Goal: Task Accomplishment & Management: Complete application form

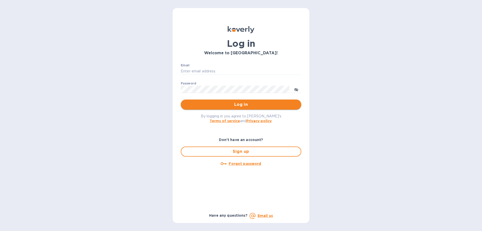
type input "[PERSON_NAME][EMAIL_ADDRESS][DOMAIN_NAME]"
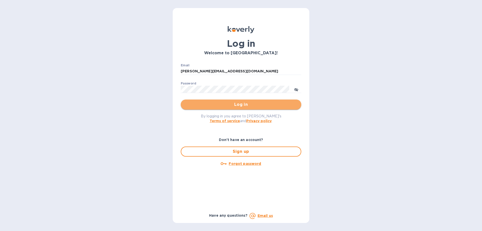
click at [229, 107] on span "Log in" at bounding box center [241, 105] width 113 height 6
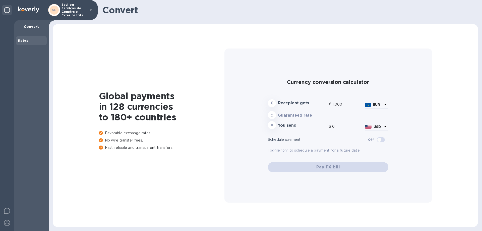
type input "1,176.97"
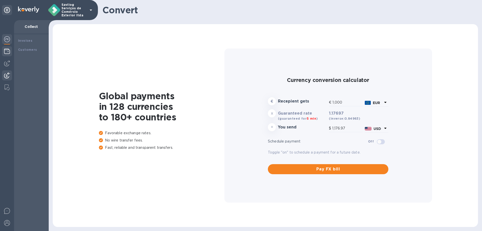
click at [9, 53] on img at bounding box center [7, 51] width 6 height 6
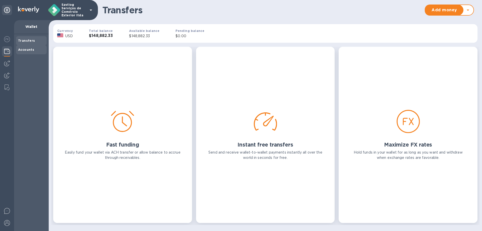
click at [24, 46] on div "Accounts" at bounding box center [31, 49] width 31 height 9
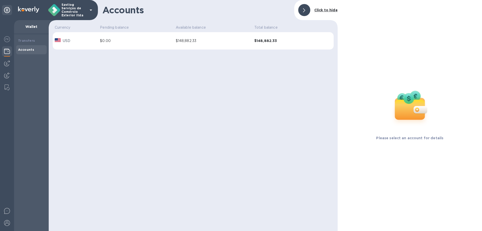
click at [26, 71] on div "Transfers Accounts" at bounding box center [31, 132] width 35 height 197
click at [6, 68] on div at bounding box center [7, 125] width 14 height 211
click at [4, 61] on img at bounding box center [7, 63] width 6 height 6
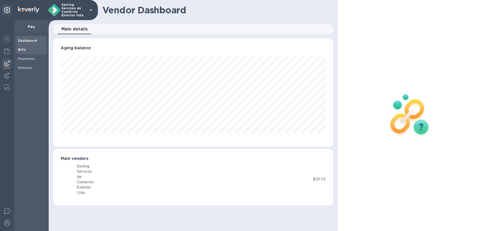
scroll to position [109, 280]
click at [23, 52] on span "Bills" at bounding box center [22, 49] width 8 height 5
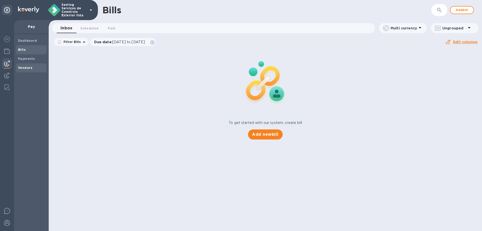
click at [27, 65] on div "Vendors" at bounding box center [31, 67] width 31 height 9
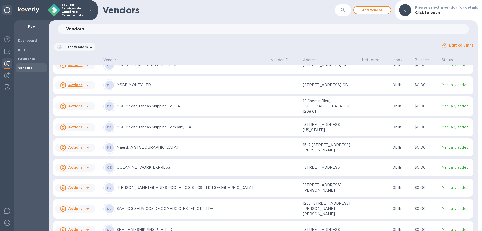
scroll to position [399, 0]
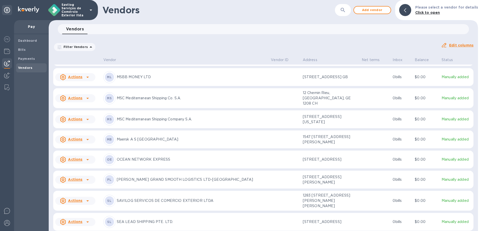
click at [87, 140] on icon at bounding box center [87, 139] width 3 height 1
click at [81, 191] on b "Add new bill" at bounding box center [80, 192] width 23 height 4
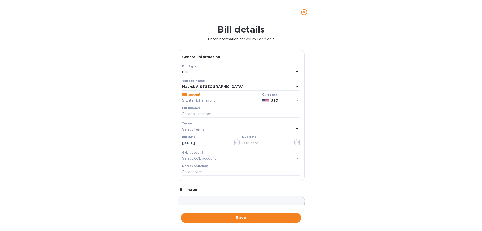
click at [197, 104] on input "text" at bounding box center [221, 101] width 78 height 8
click at [197, 101] on input "text" at bounding box center [221, 101] width 78 height 8
type input "2,817"
click at [193, 110] on input "text" at bounding box center [241, 114] width 118 height 8
click at [296, 140] on icon "button" at bounding box center [298, 142] width 6 height 6
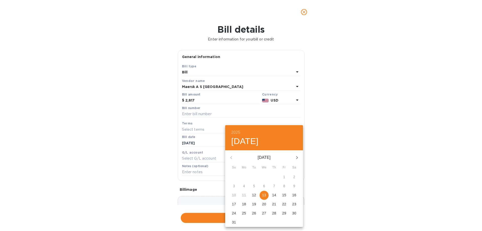
click at [264, 197] on p "13" at bounding box center [264, 194] width 4 height 5
type input "[DATE]"
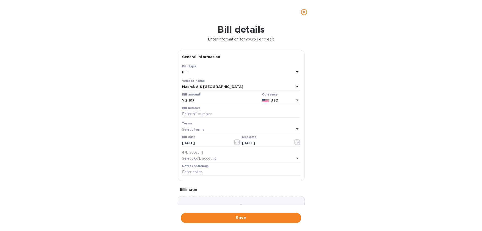
click at [208, 161] on p "Select G/L account" at bounding box center [199, 158] width 34 height 5
click at [355, 180] on div "Bill details Enter information for your bill or credit General information Save…" at bounding box center [241, 127] width 482 height 207
click at [237, 172] on input "text" at bounding box center [241, 172] width 118 height 8
click at [203, 113] on input "text" at bounding box center [241, 114] width 118 height 8
type input "c"
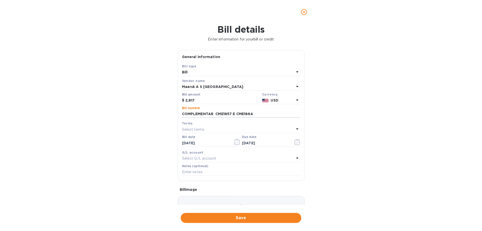
type input "COMPLEMENTAR CME1857 E CME1864"
click at [384, 165] on div "Bill details Enter information for your bill or credit General information Save…" at bounding box center [241, 127] width 482 height 207
click at [227, 114] on input "COMPLEMENTAR CME1857 E CME1864" at bounding box center [241, 114] width 118 height 8
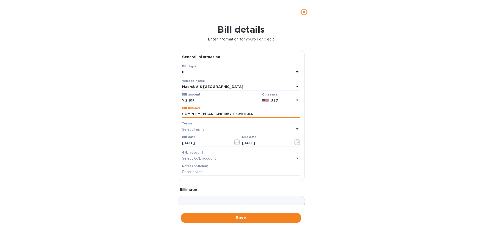
click at [227, 114] on input "COMPLEMENTAR CME1857 E CME1864" at bounding box center [241, 114] width 118 height 8
click at [213, 174] on input "text" at bounding box center [241, 172] width 118 height 8
paste input "COMPLEMENTAR CME1857 E CME1864"
type input "COMPLEMENTAR CME1857 E CME1864"
click at [244, 113] on input "COMPLEMENTAR CME1857 E CME1864" at bounding box center [241, 114] width 118 height 8
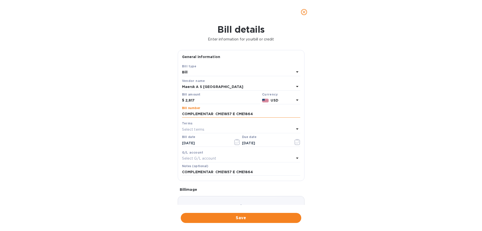
click at [246, 114] on input "COMPLEMENTAR CME1857 E CME1864" at bounding box center [241, 114] width 118 height 8
click at [245, 114] on input "COMPLEMENTAR CME1857 E CME1864" at bounding box center [241, 114] width 118 height 8
click at [235, 115] on input "COMPLEMENTAR CME1857 E CME25001864" at bounding box center [241, 114] width 118 height 8
click at [238, 114] on input "COMPLEMENTAR CME1857 E CME25001864" at bounding box center [241, 114] width 118 height 8
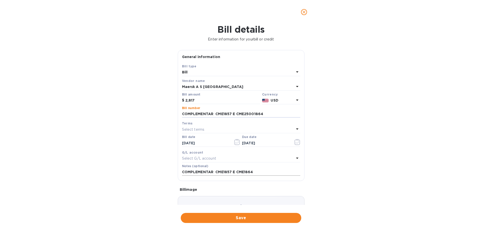
type input "COMPLEMENTAR CME1857 E CME25001864"
click at [243, 172] on input "COMPLEMENTAR CME1857 E CME1864" at bounding box center [241, 172] width 118 height 8
paste input "2500"
type input "COMPLEMENTAR CME1857 E CME25001864"
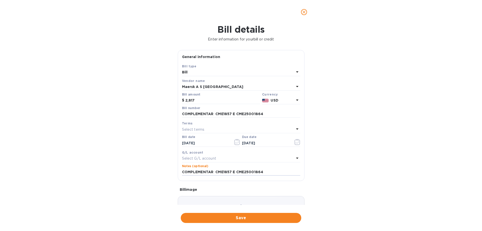
click at [337, 172] on div "Bill details Enter information for your bill or credit General information Save…" at bounding box center [241, 127] width 482 height 207
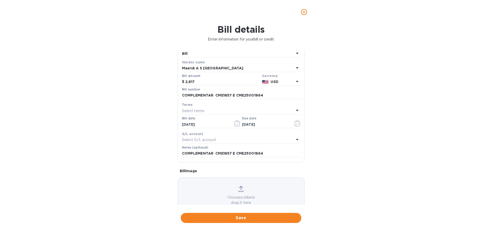
scroll to position [33, 0]
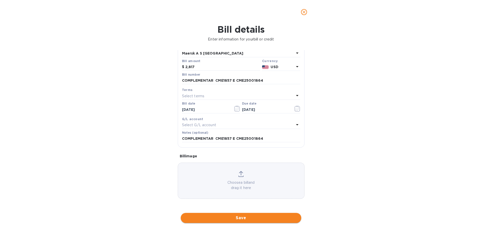
click at [235, 214] on button "Save" at bounding box center [241, 218] width 121 height 10
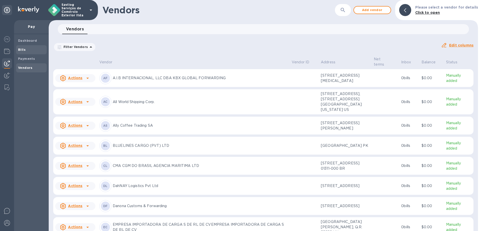
click at [26, 48] on span "Bills" at bounding box center [31, 49] width 27 height 5
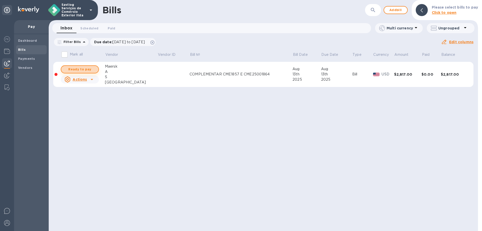
click at [81, 69] on span "Ready to pay" at bounding box center [79, 69] width 29 height 6
checkbox input "true"
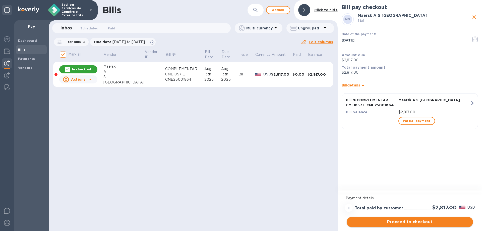
click at [419, 224] on span "Proceed to checkout" at bounding box center [410, 222] width 118 height 6
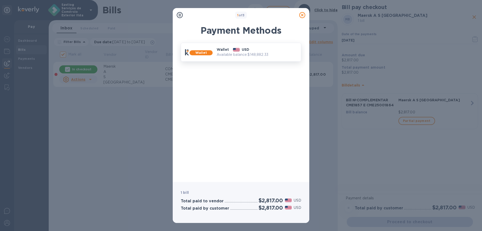
click at [242, 53] on p "Available balance: $148,882.33" at bounding box center [257, 54] width 80 height 5
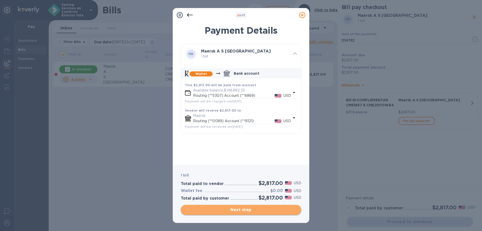
click at [271, 211] on span "Next step" at bounding box center [241, 210] width 113 height 6
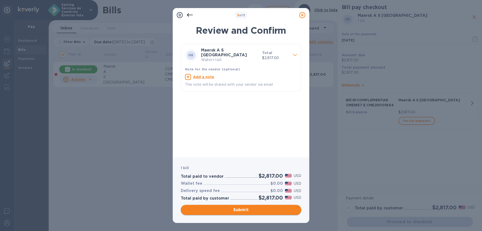
click at [271, 211] on span "Submit" at bounding box center [241, 210] width 113 height 6
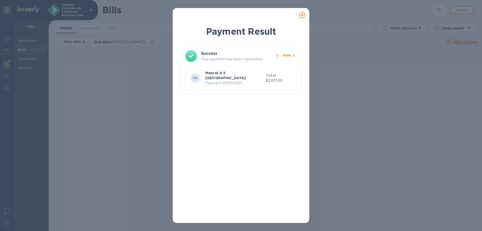
click at [308, 16] on div at bounding box center [303, 15] width 14 height 14
click at [298, 13] on div at bounding box center [303, 15] width 10 height 10
click at [301, 14] on icon at bounding box center [303, 15] width 6 height 6
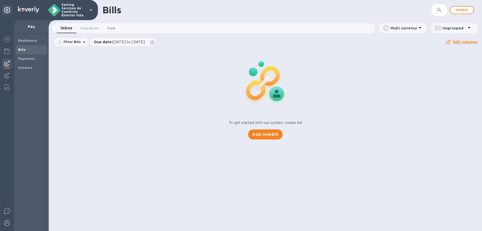
click at [113, 31] on span "Paid 0" at bounding box center [112, 28] width 8 height 5
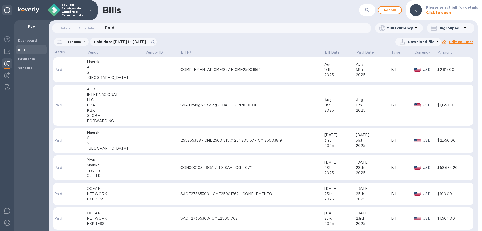
click at [329, 72] on div "13th" at bounding box center [341, 69] width 32 height 5
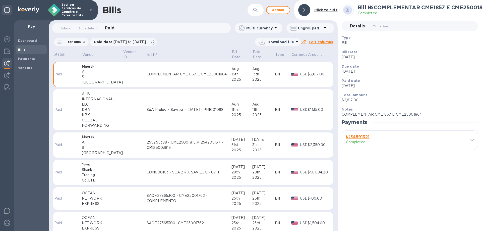
click at [362, 135] on b "№ 34591321" at bounding box center [358, 136] width 24 height 5
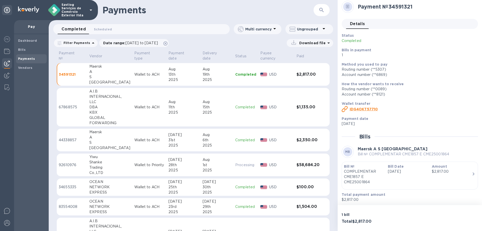
scroll to position [5, 0]
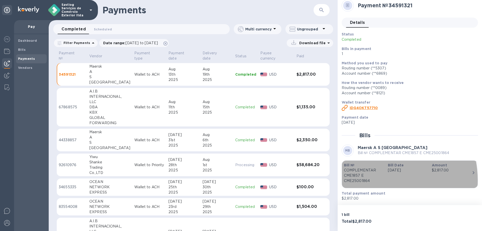
click at [366, 180] on p "COMPLEMENTAR CME1857 E CME25001864" at bounding box center [364, 176] width 40 height 16
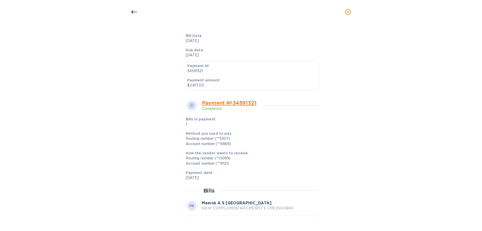
scroll to position [150, 0]
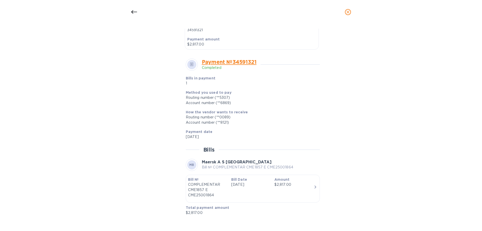
drag, startPoint x: 172, startPoint y: 102, endPoint x: 173, endPoint y: 105, distance: 3.1
